Goal: Task Accomplishment & Management: Manage account settings

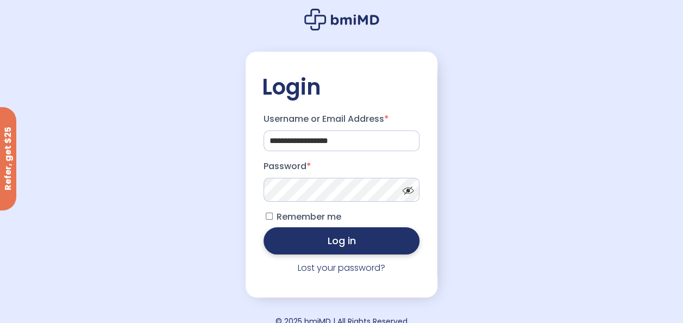
click at [376, 240] on button "Log in" at bounding box center [341, 240] width 156 height 27
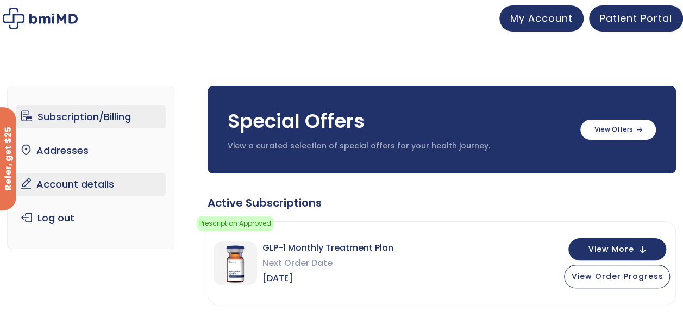
click at [79, 180] on link "Account details" at bounding box center [91, 184] width 150 height 23
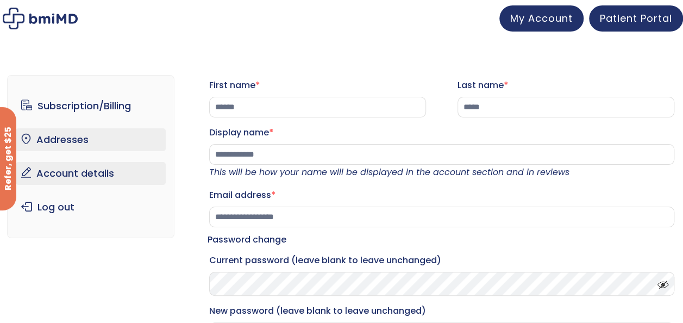
click at [61, 138] on link "Addresses" at bounding box center [91, 139] width 150 height 23
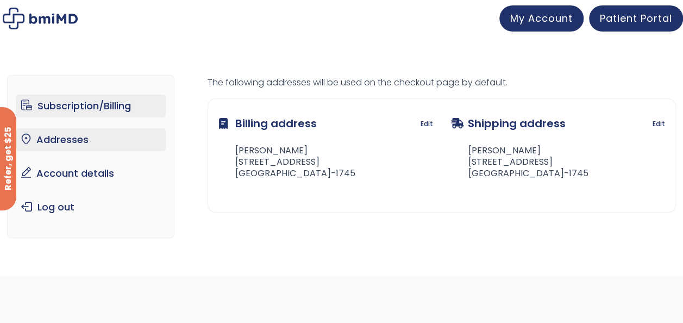
click at [81, 102] on link "Subscription/Billing" at bounding box center [91, 106] width 150 height 23
